Goal: Find specific page/section: Find specific page/section

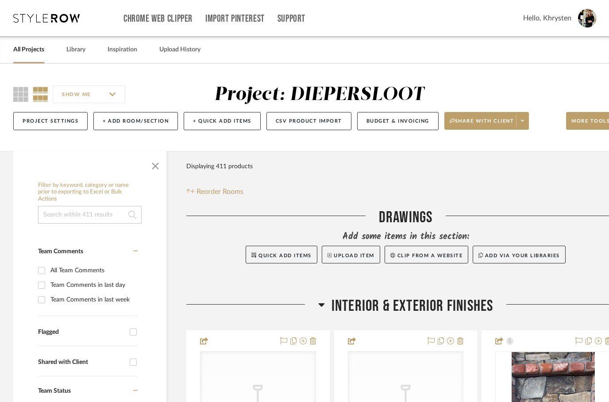
click at [32, 53] on link "All Projects" at bounding box center [28, 50] width 31 height 12
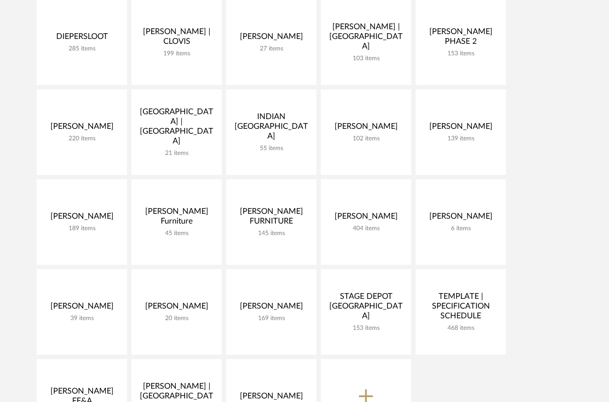
scroll to position [258, 0]
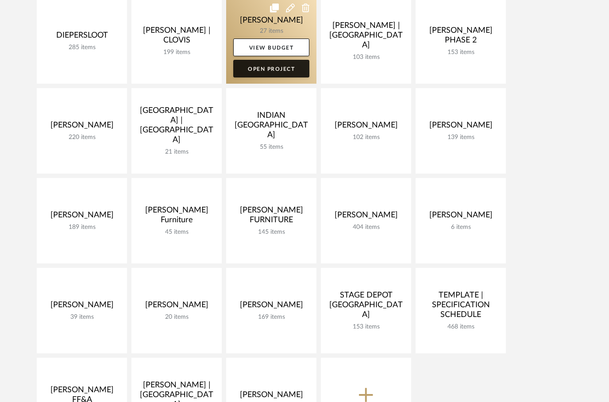
click at [254, 67] on link "Open Project" at bounding box center [271, 69] width 76 height 18
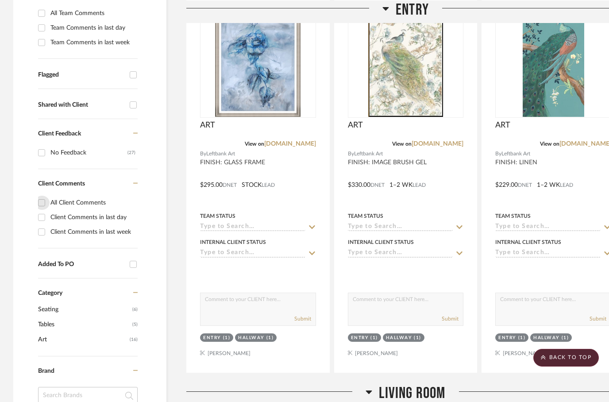
click at [46, 202] on input "All Client Comments" at bounding box center [42, 203] width 14 height 14
checkbox input "true"
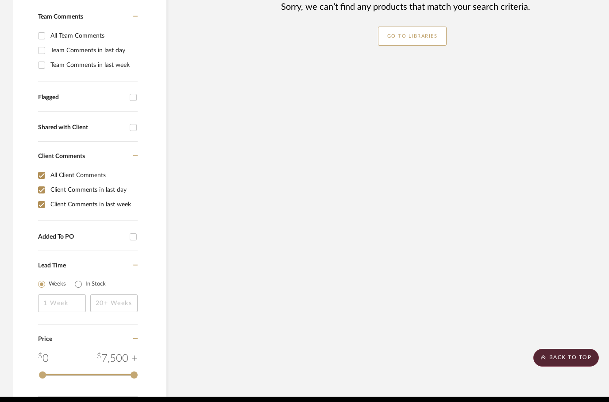
scroll to position [285, 0]
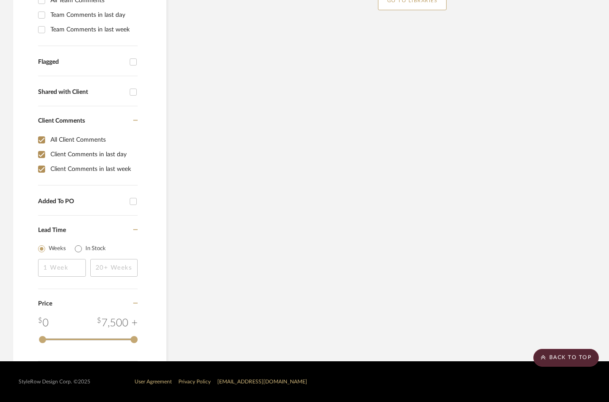
click at [41, 139] on input "All Client Comments" at bounding box center [42, 140] width 14 height 14
checkbox input "false"
